Goal: Find specific page/section: Find specific page/section

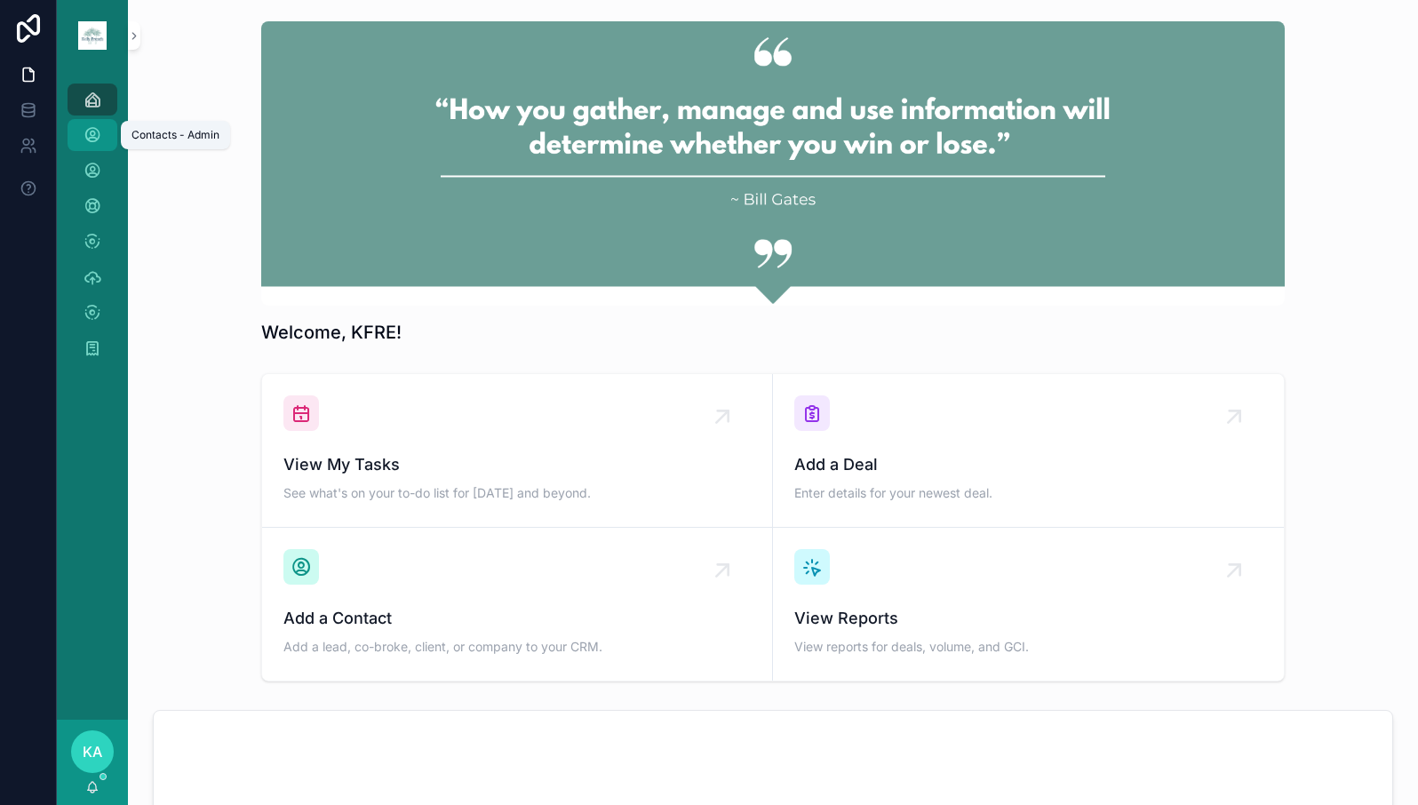
click at [93, 132] on icon "scrollable content" at bounding box center [93, 135] width 18 height 18
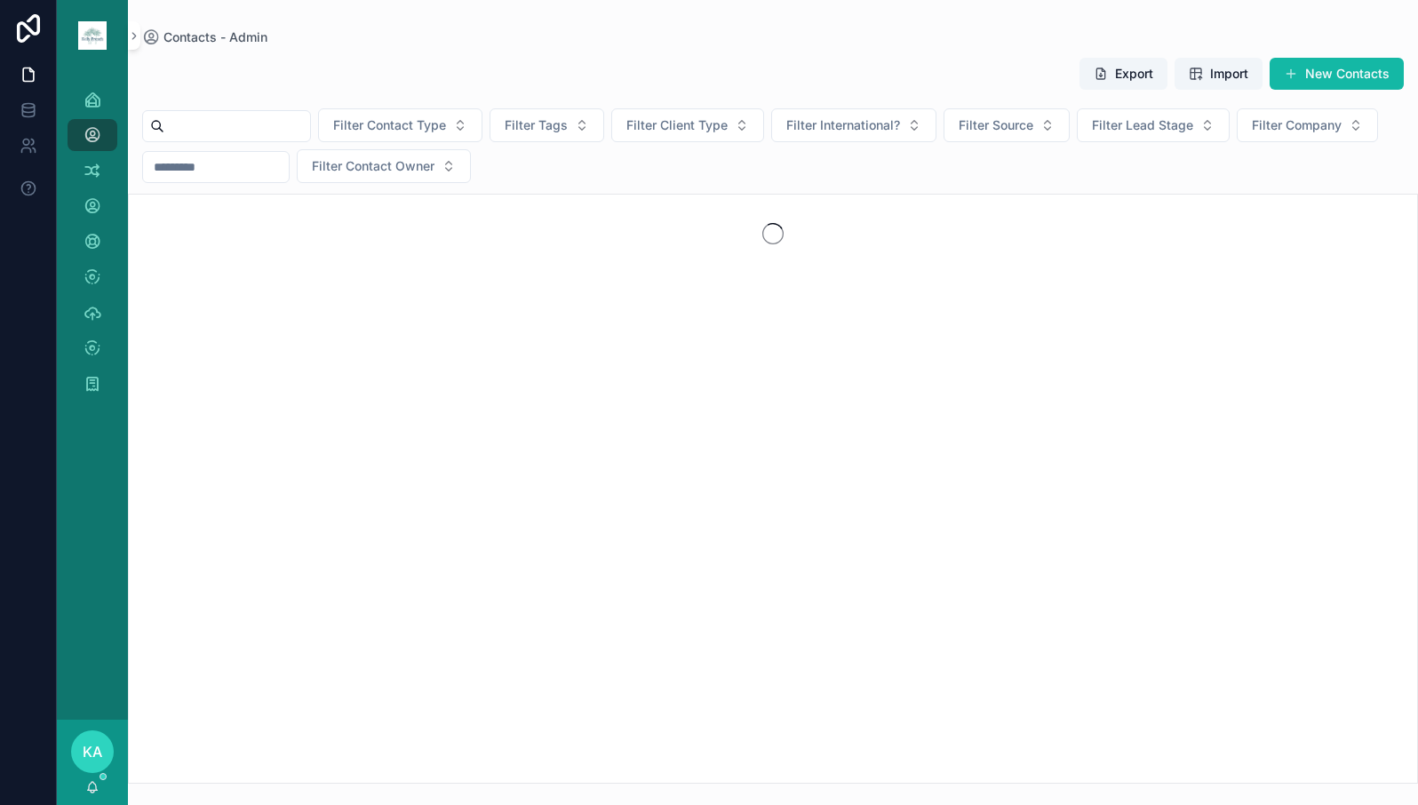
click at [236, 124] on input "scrollable content" at bounding box center [237, 126] width 146 height 25
type input "***"
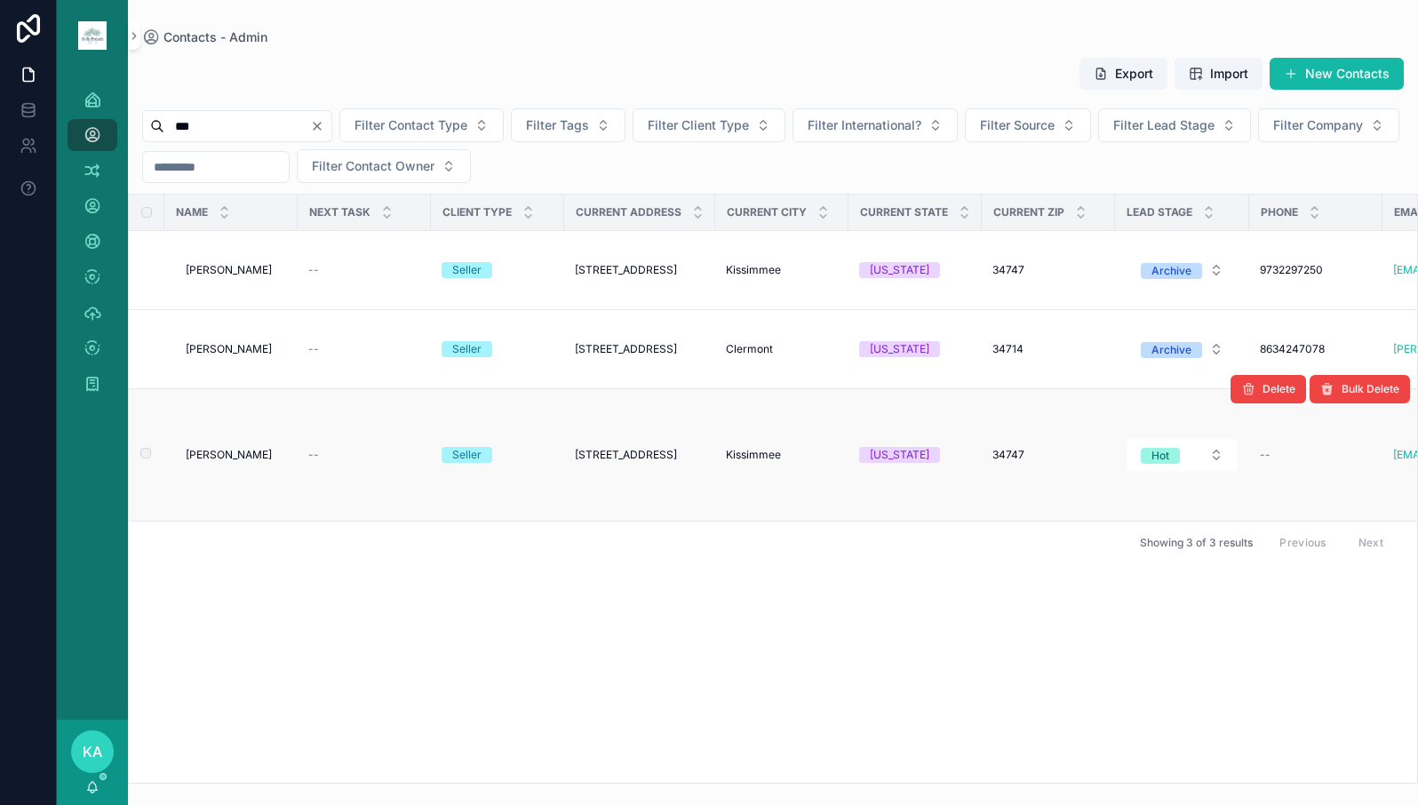
click at [258, 450] on span "[PERSON_NAME]" at bounding box center [229, 455] width 86 height 14
